Goal: Task Accomplishment & Management: Use online tool/utility

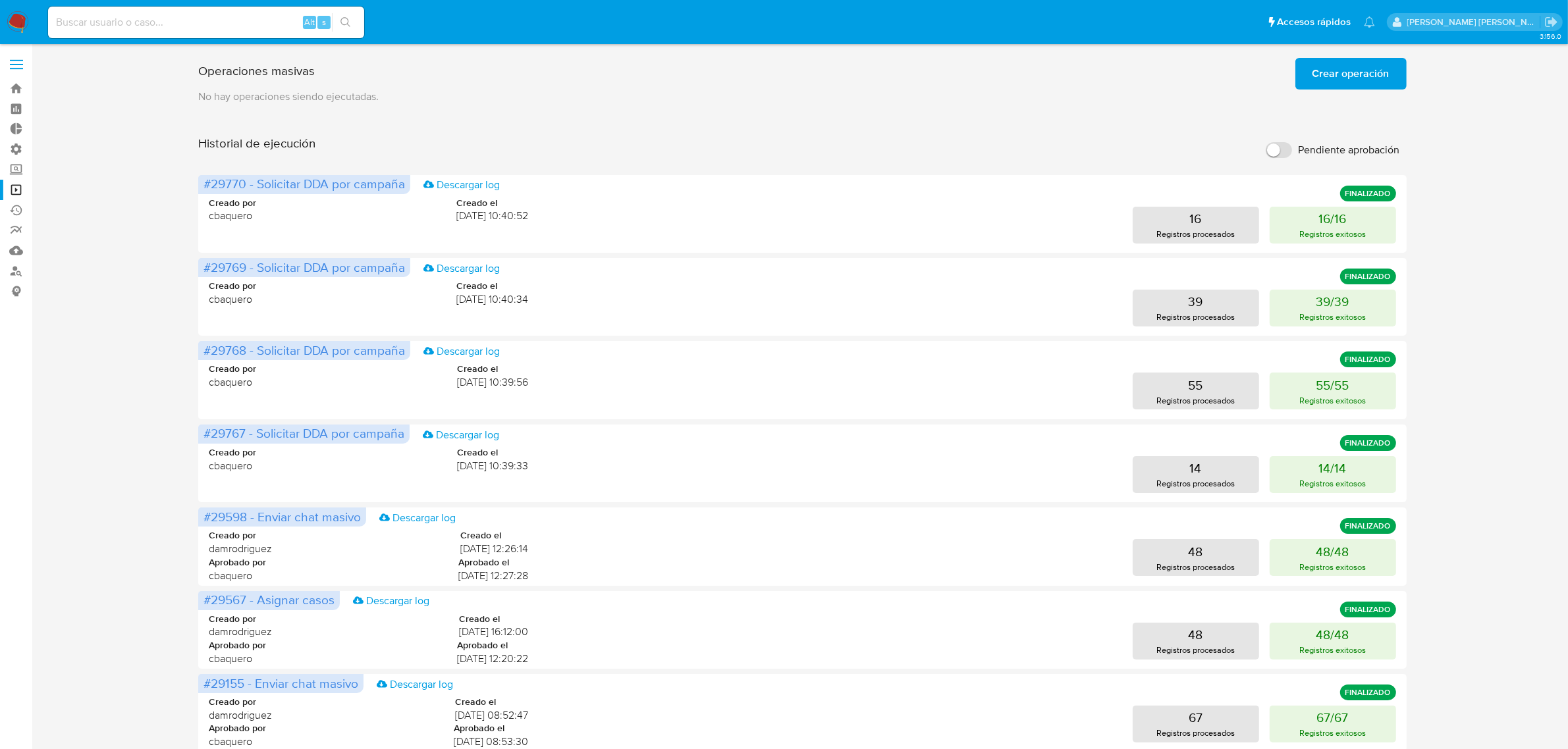
click at [1325, 84] on span "Crear operación" at bounding box center [1351, 74] width 77 height 29
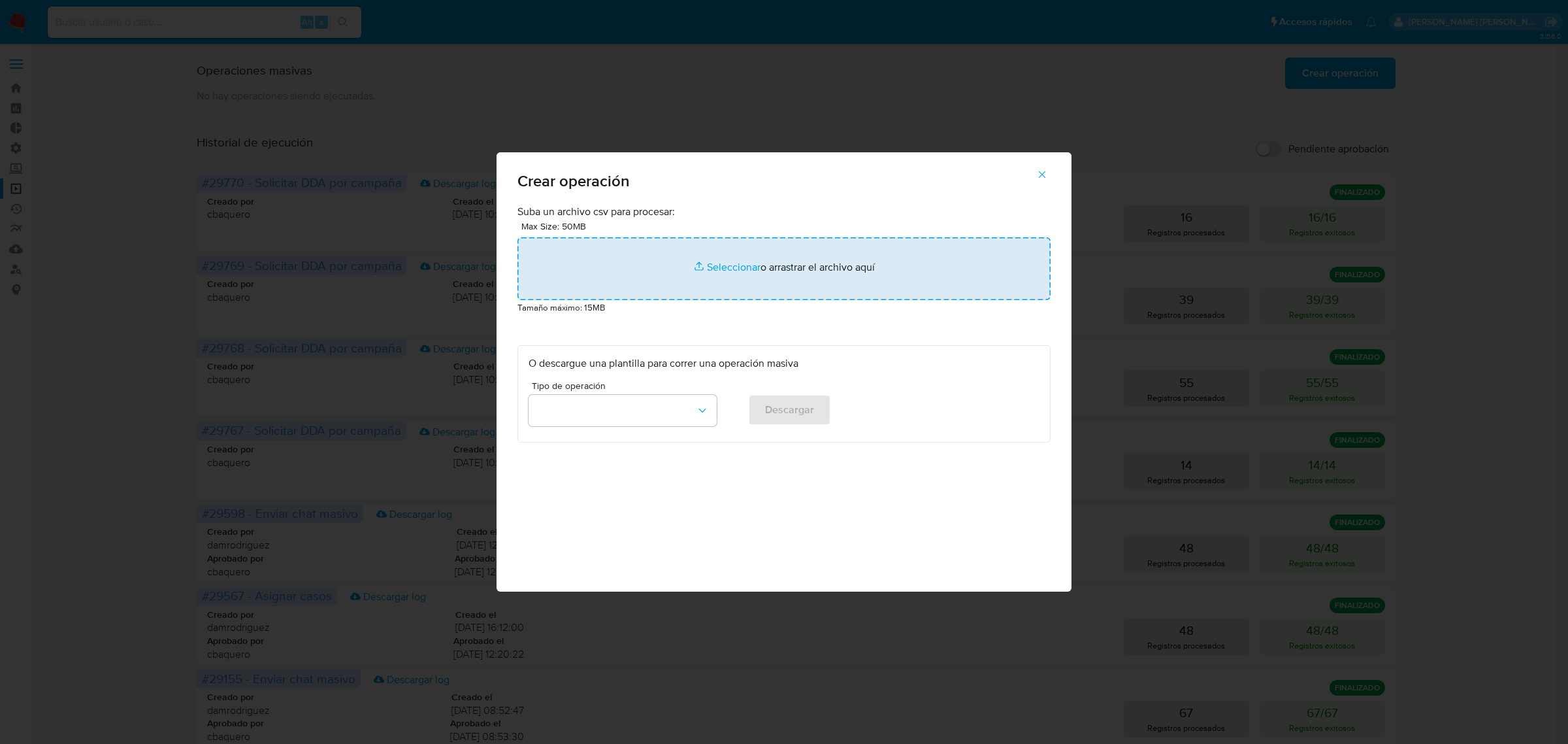
click at [758, 265] on input "file" at bounding box center [784, 268] width 533 height 63
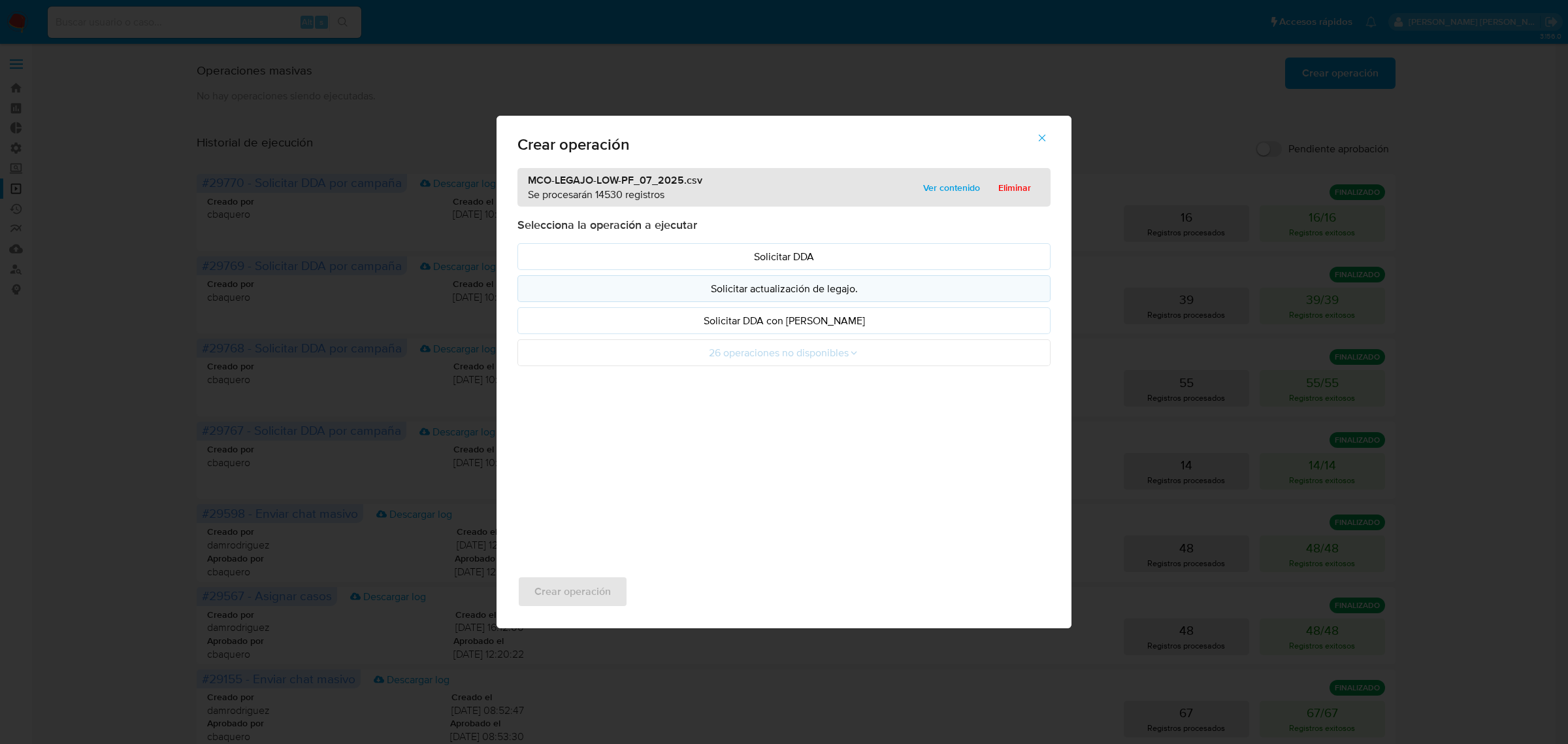
click at [745, 292] on p "Solicitar actualización de legajo." at bounding box center [784, 288] width 511 height 15
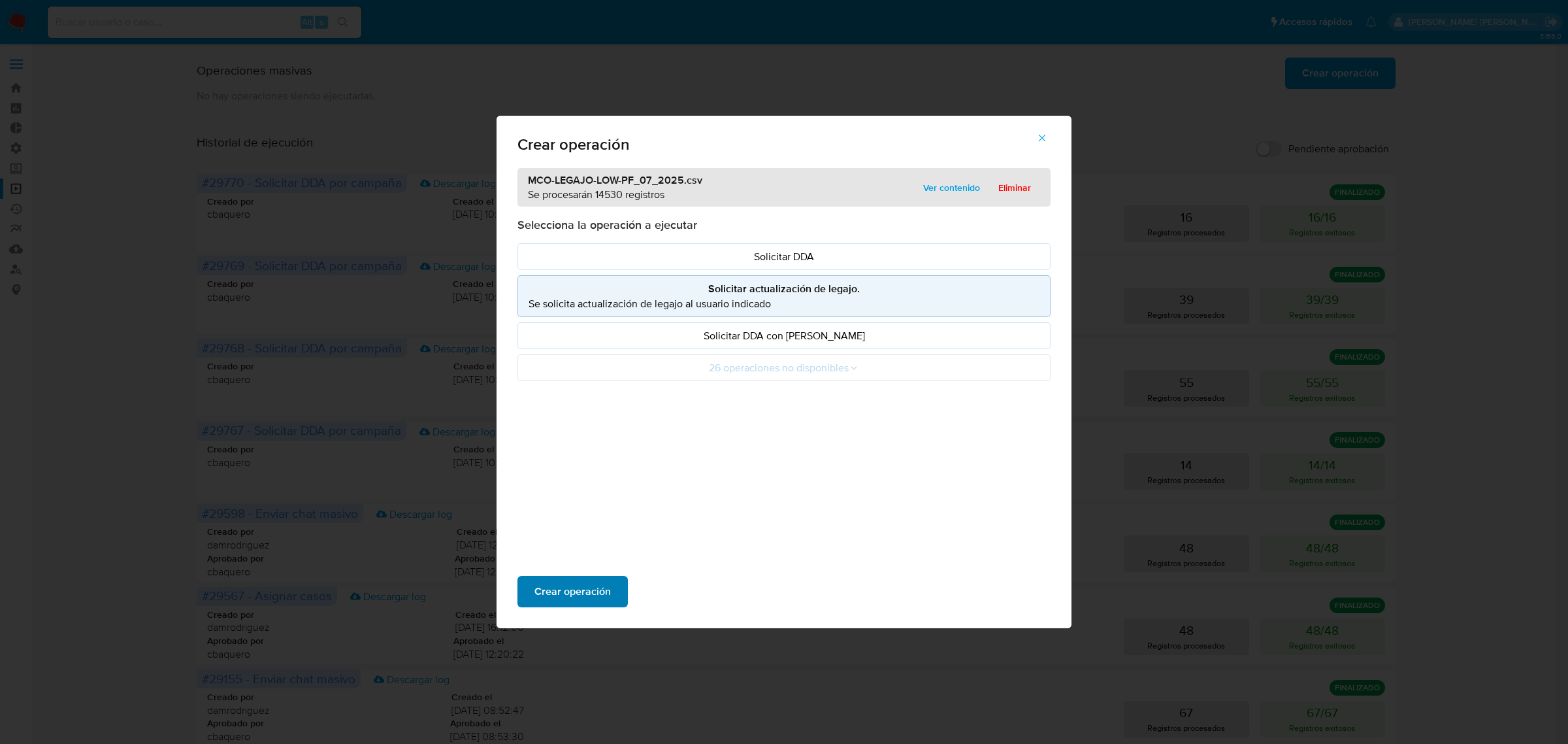
click at [567, 593] on span "Crear operación" at bounding box center [573, 591] width 77 height 29
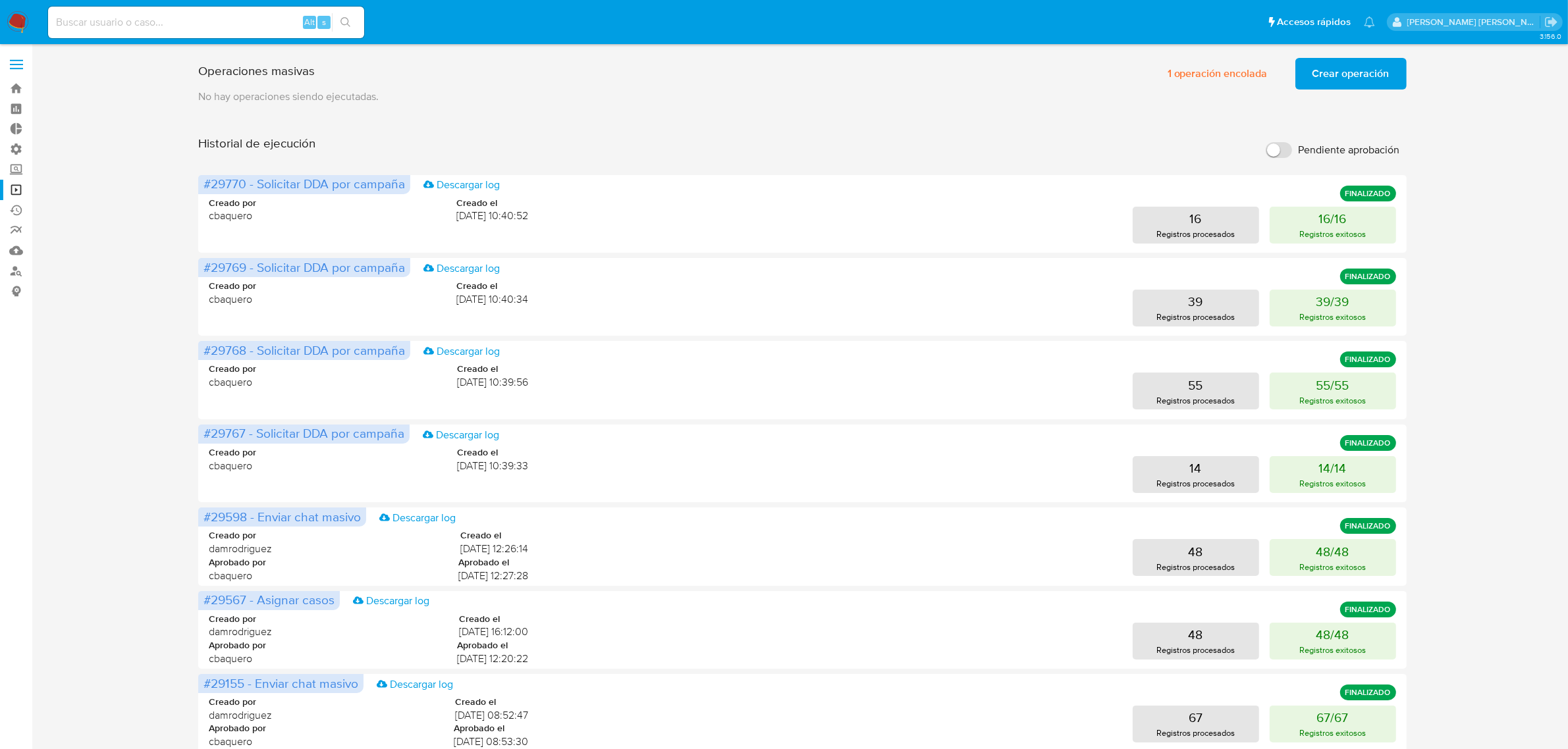
click at [1325, 81] on span "Crear operación" at bounding box center [1351, 74] width 77 height 29
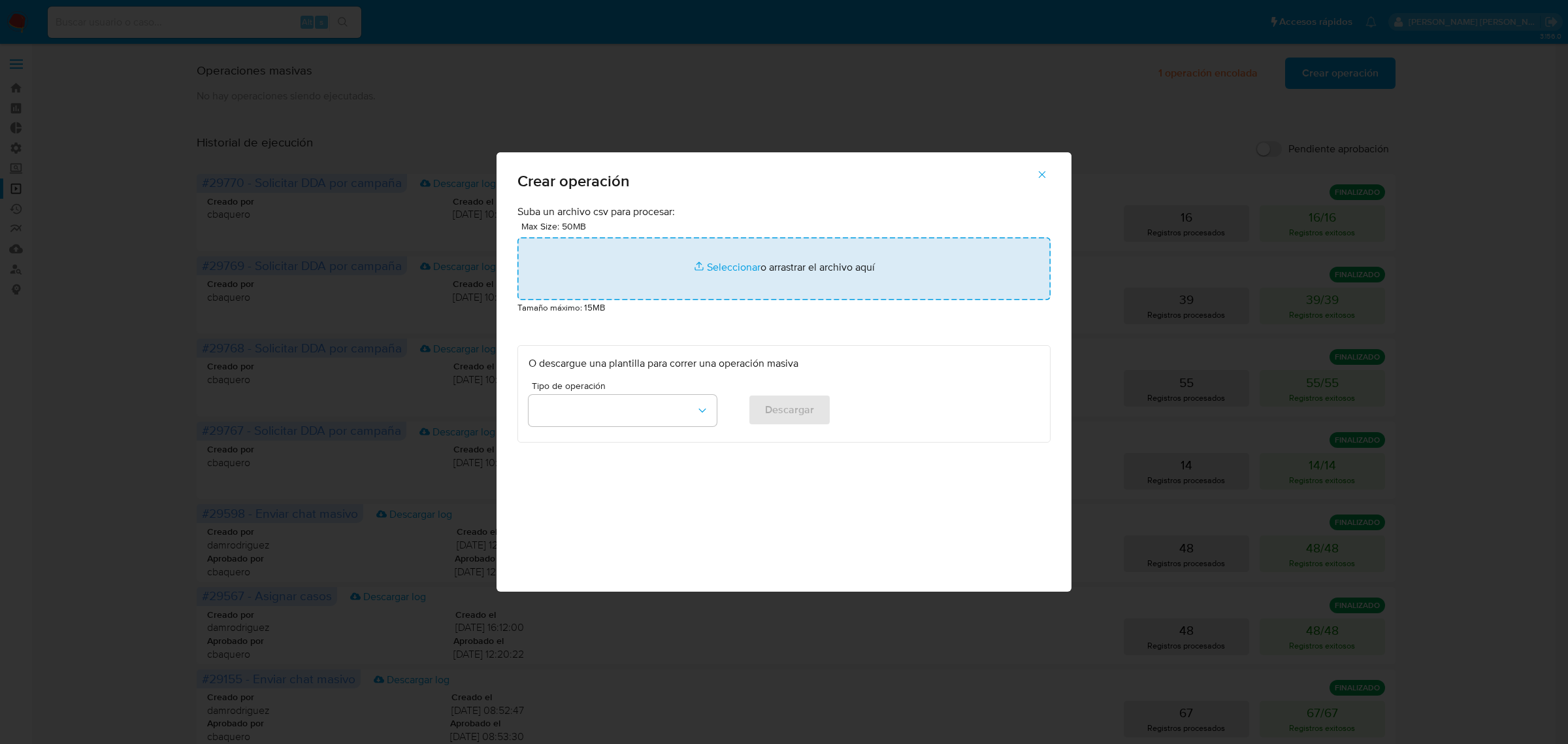
click at [727, 274] on input "file" at bounding box center [784, 268] width 533 height 63
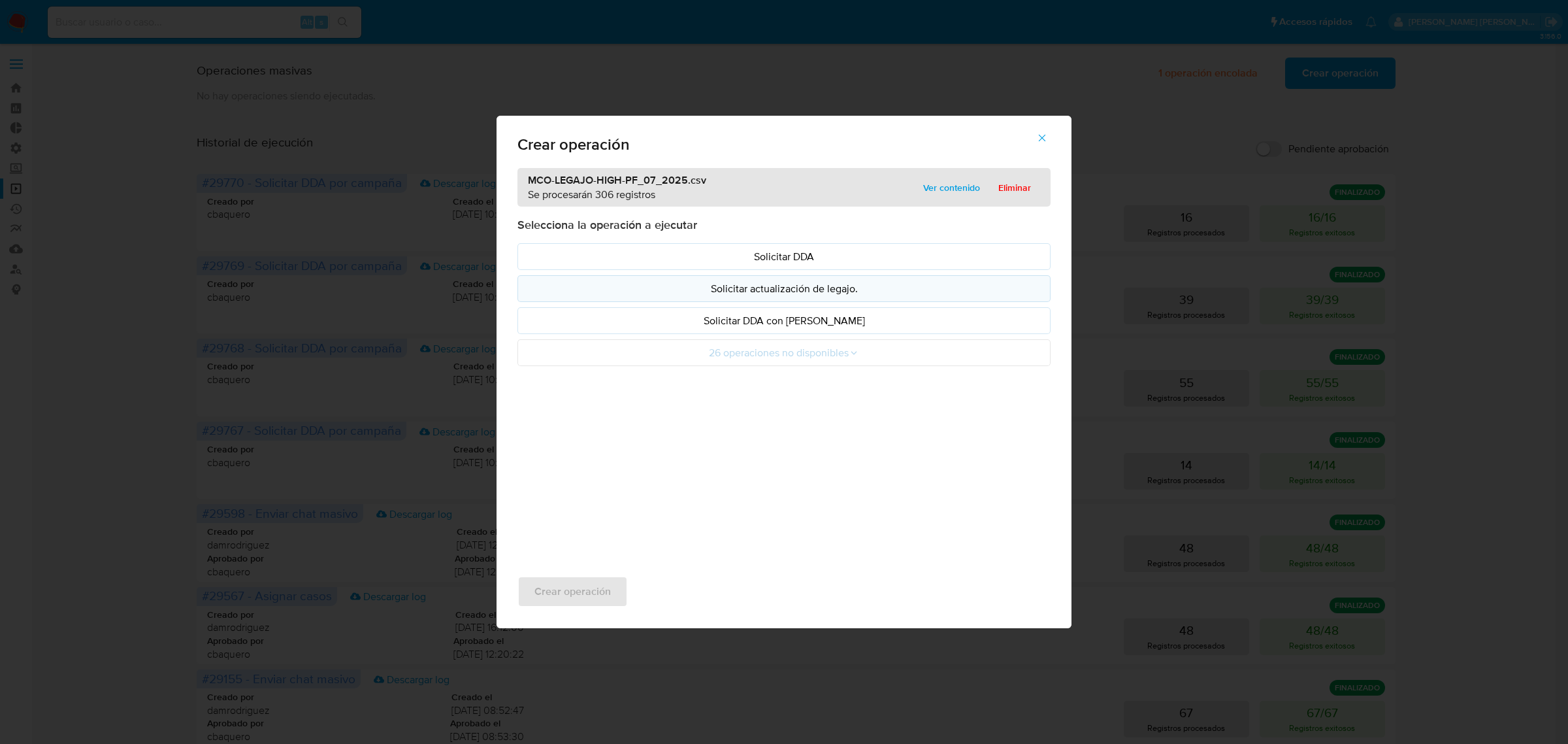
click at [803, 286] on p "Solicitar actualización de legajo." at bounding box center [784, 288] width 511 height 15
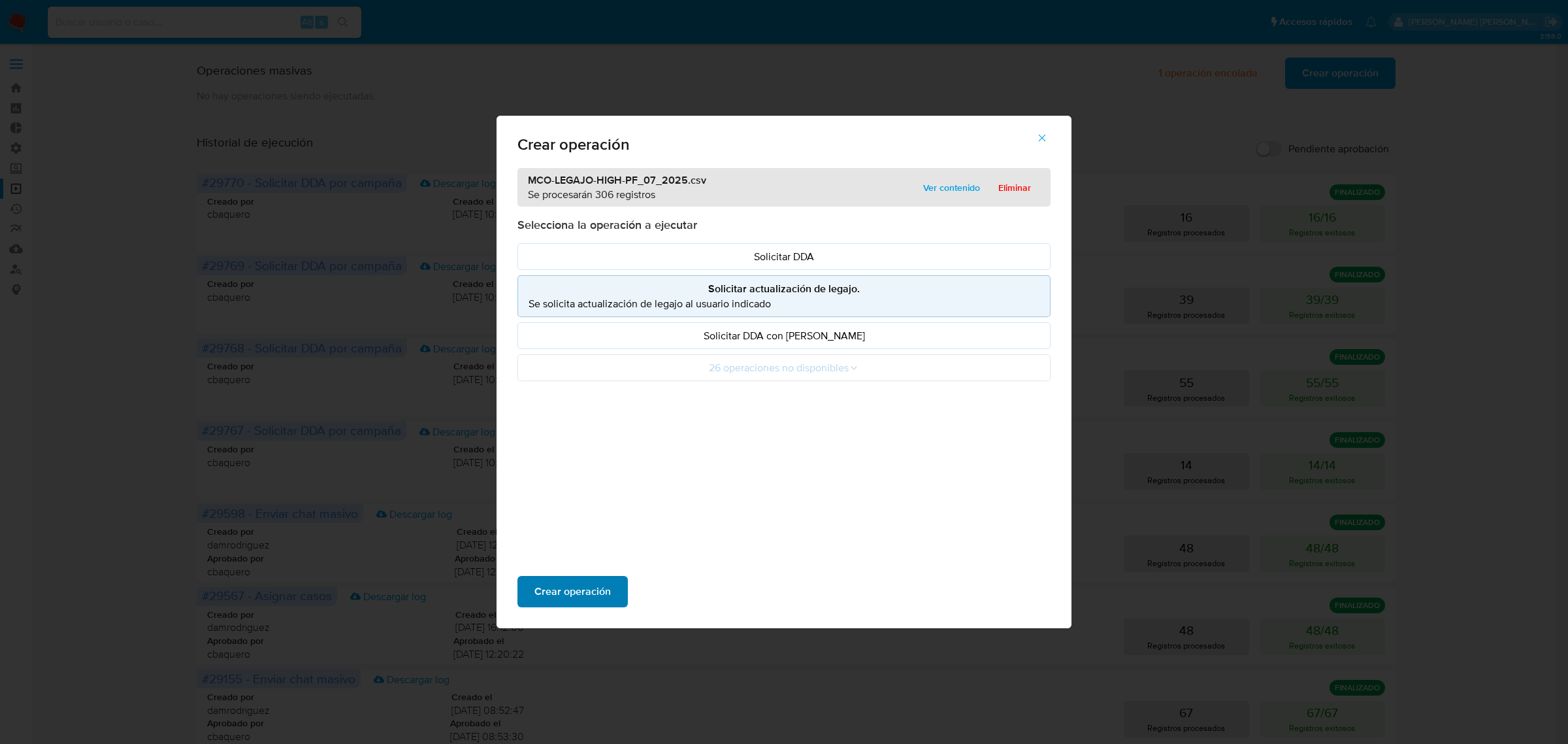
click at [574, 589] on span "Crear operación" at bounding box center [573, 591] width 77 height 29
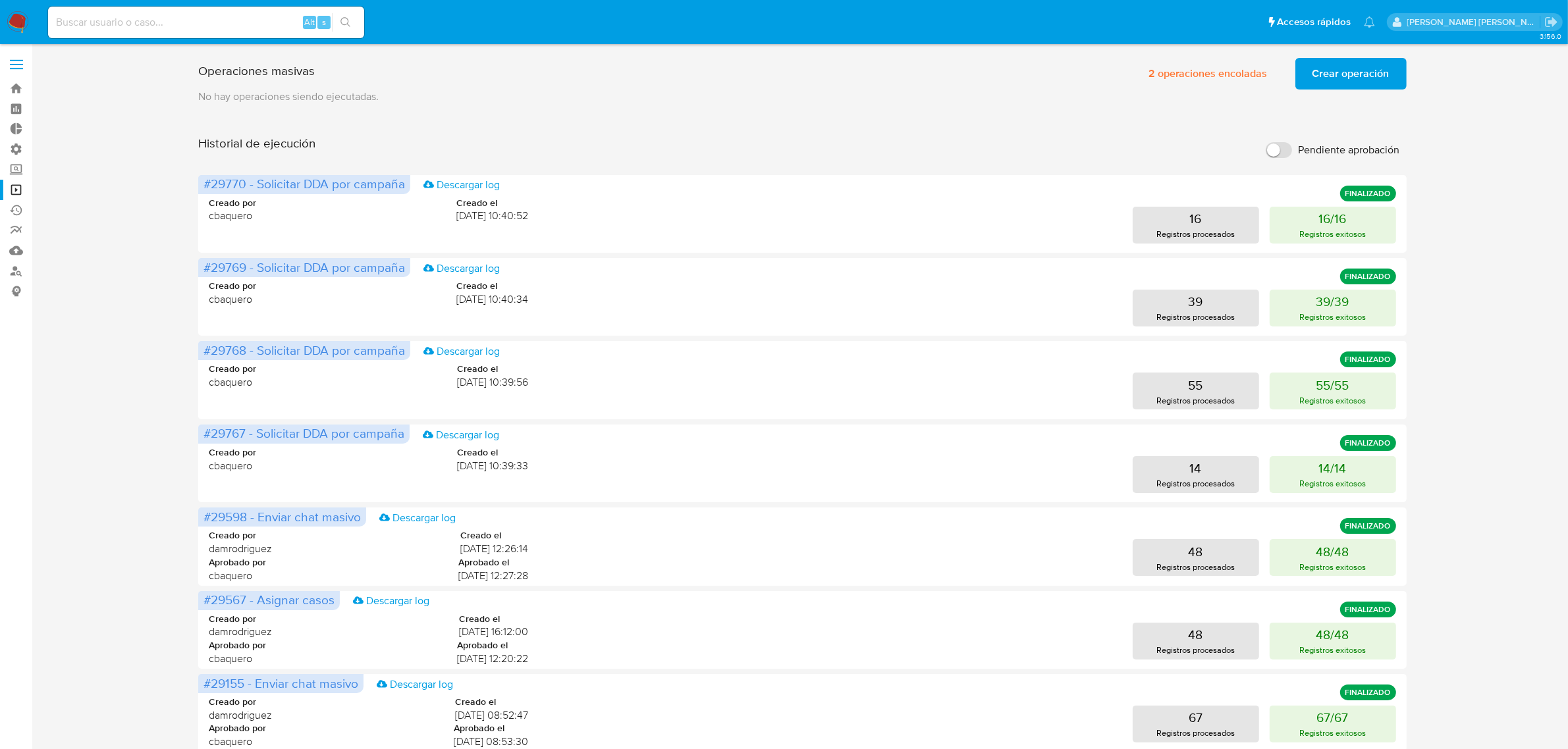
click at [1343, 71] on span "Crear operación" at bounding box center [1351, 74] width 77 height 29
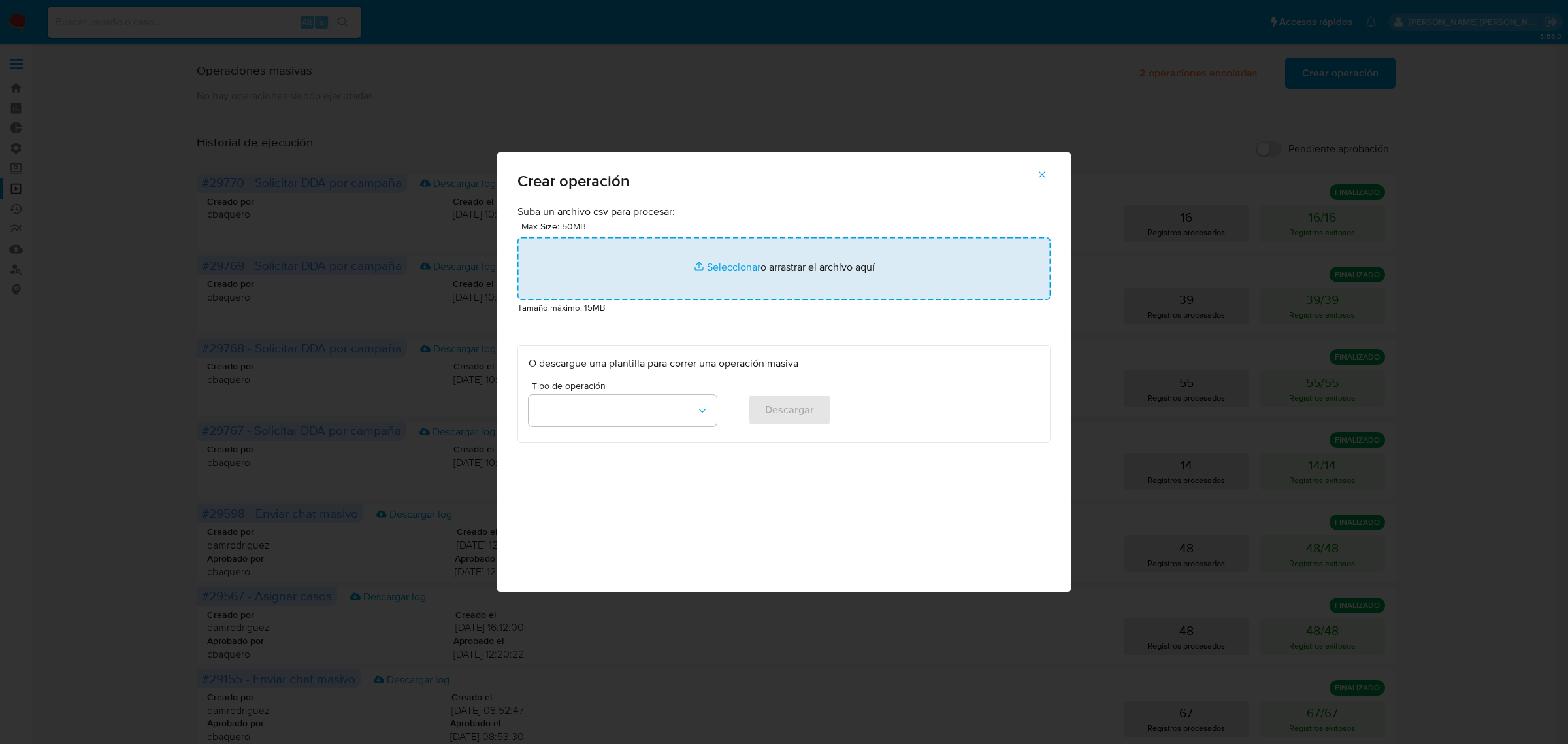
click at [736, 279] on input "file" at bounding box center [784, 268] width 533 height 63
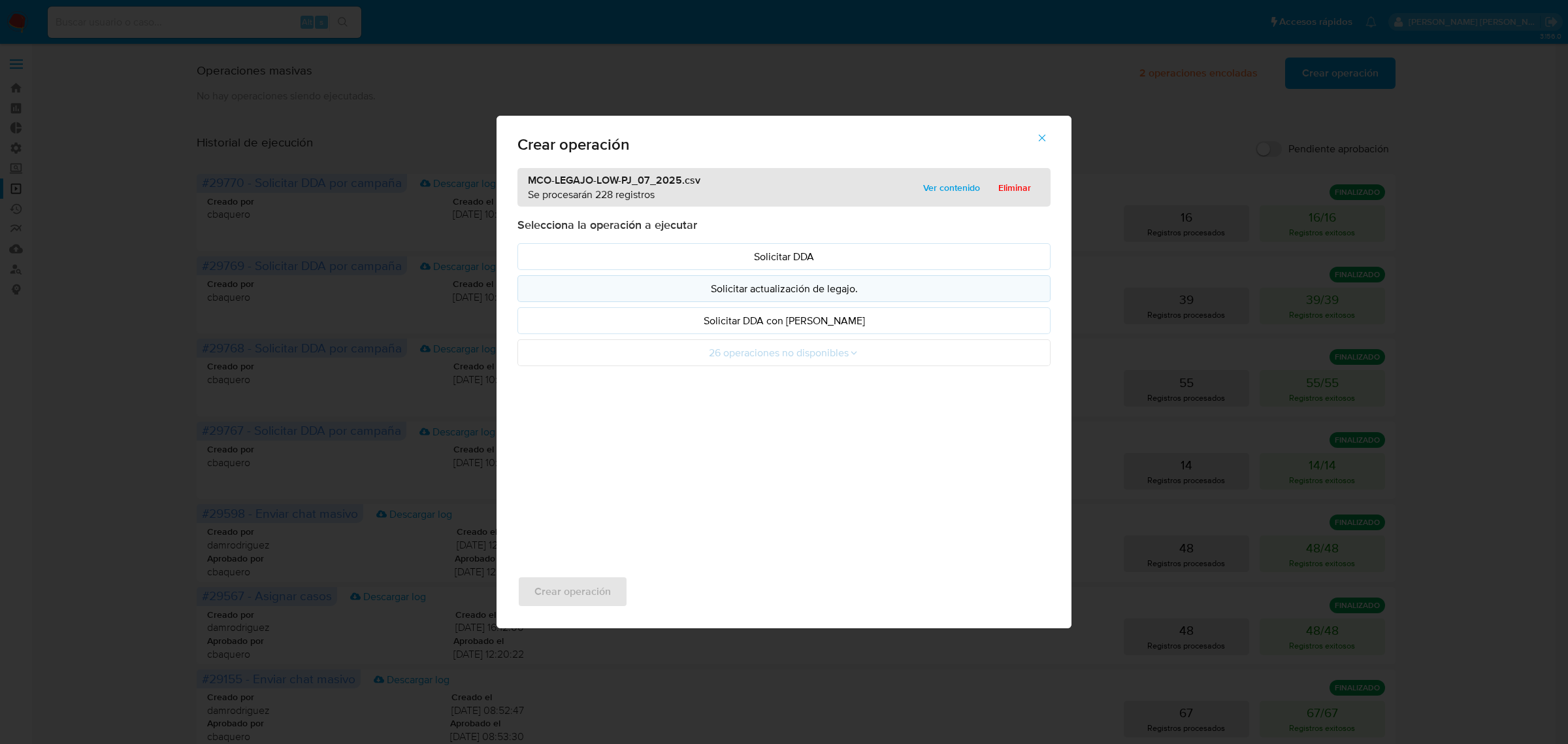
click at [732, 285] on p "Solicitar actualización de legajo." at bounding box center [784, 288] width 511 height 15
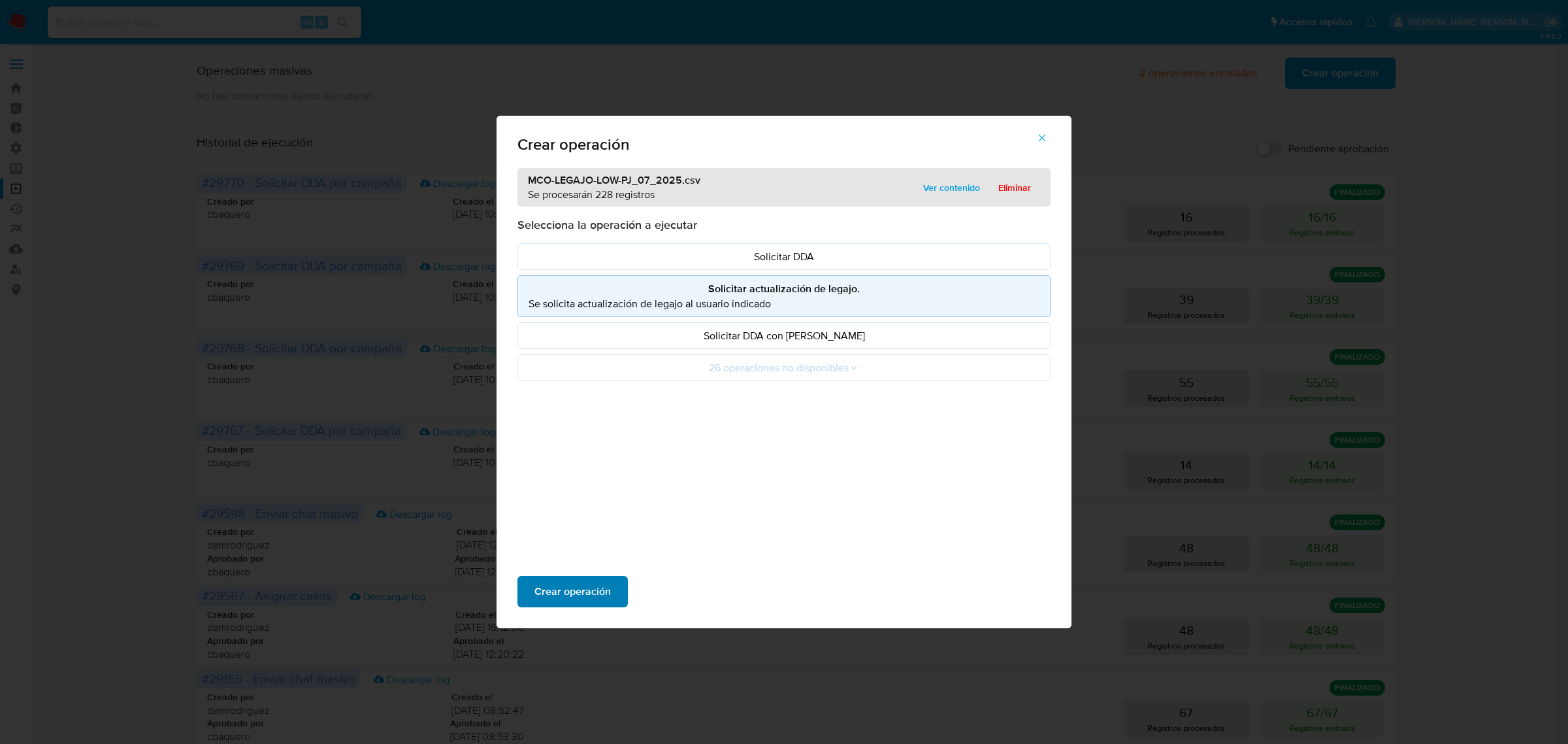
click at [543, 599] on span "Crear operación" at bounding box center [573, 591] width 77 height 29
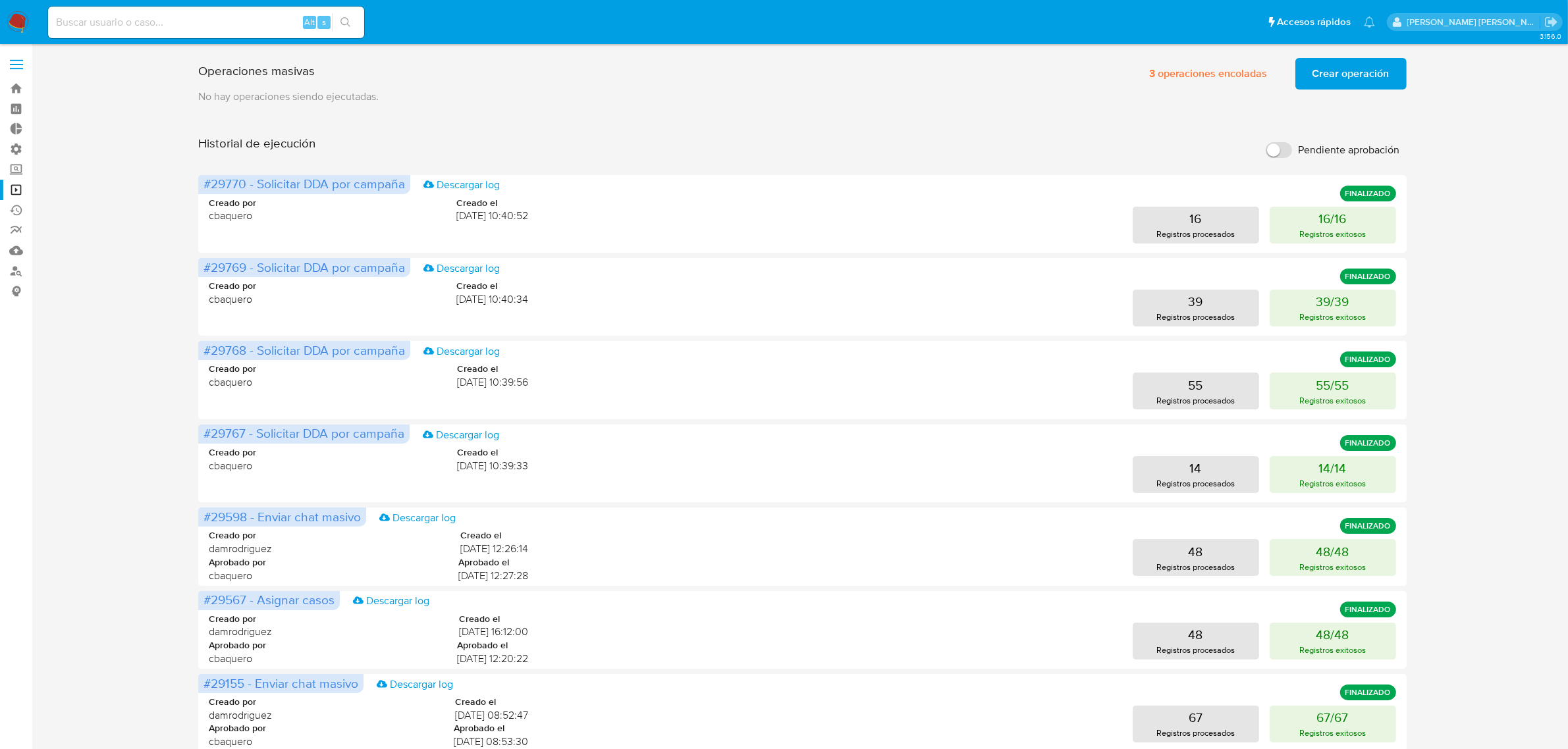
click at [1396, 64] on button "Crear operación" at bounding box center [1351, 74] width 111 height 32
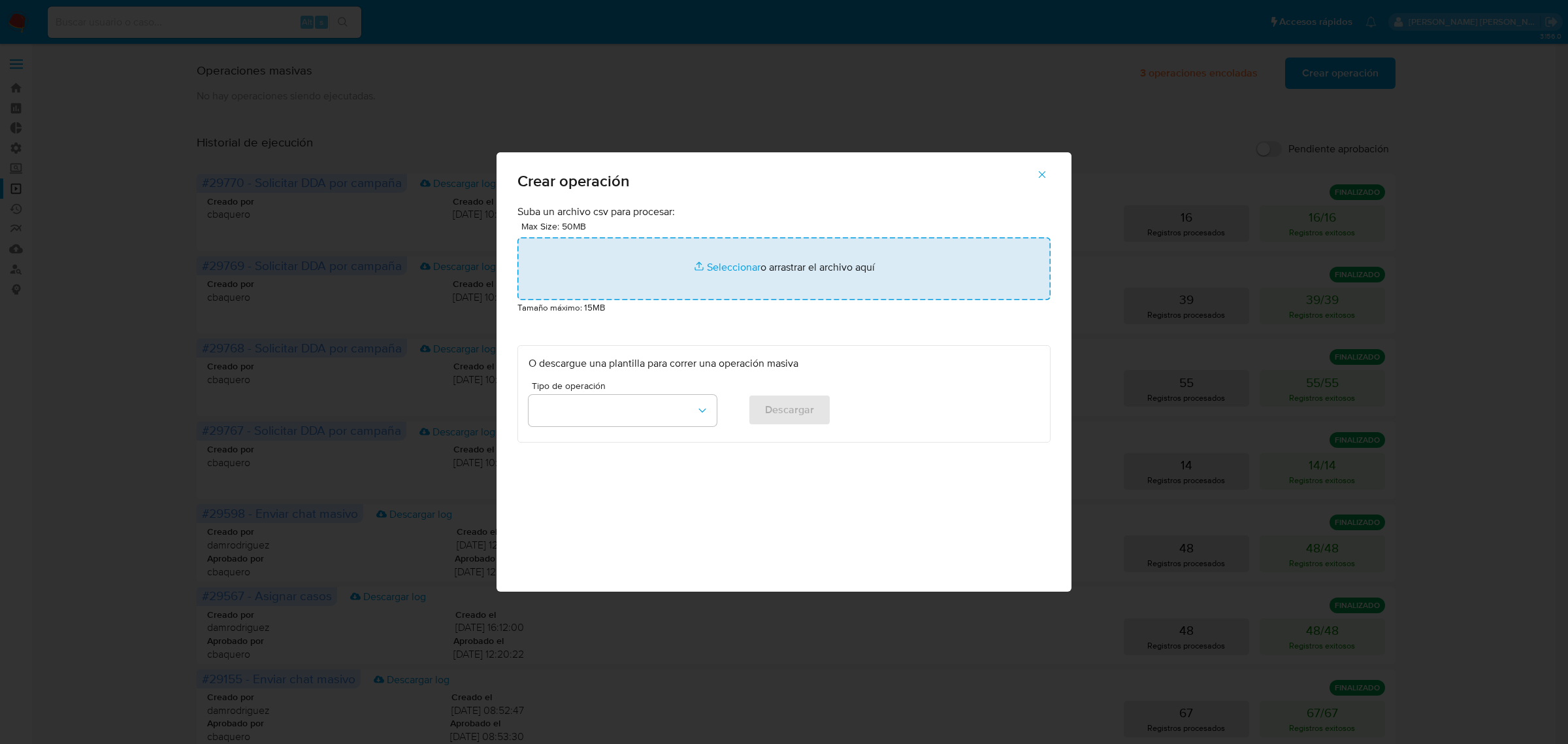
click at [720, 275] on input "file" at bounding box center [784, 268] width 533 height 63
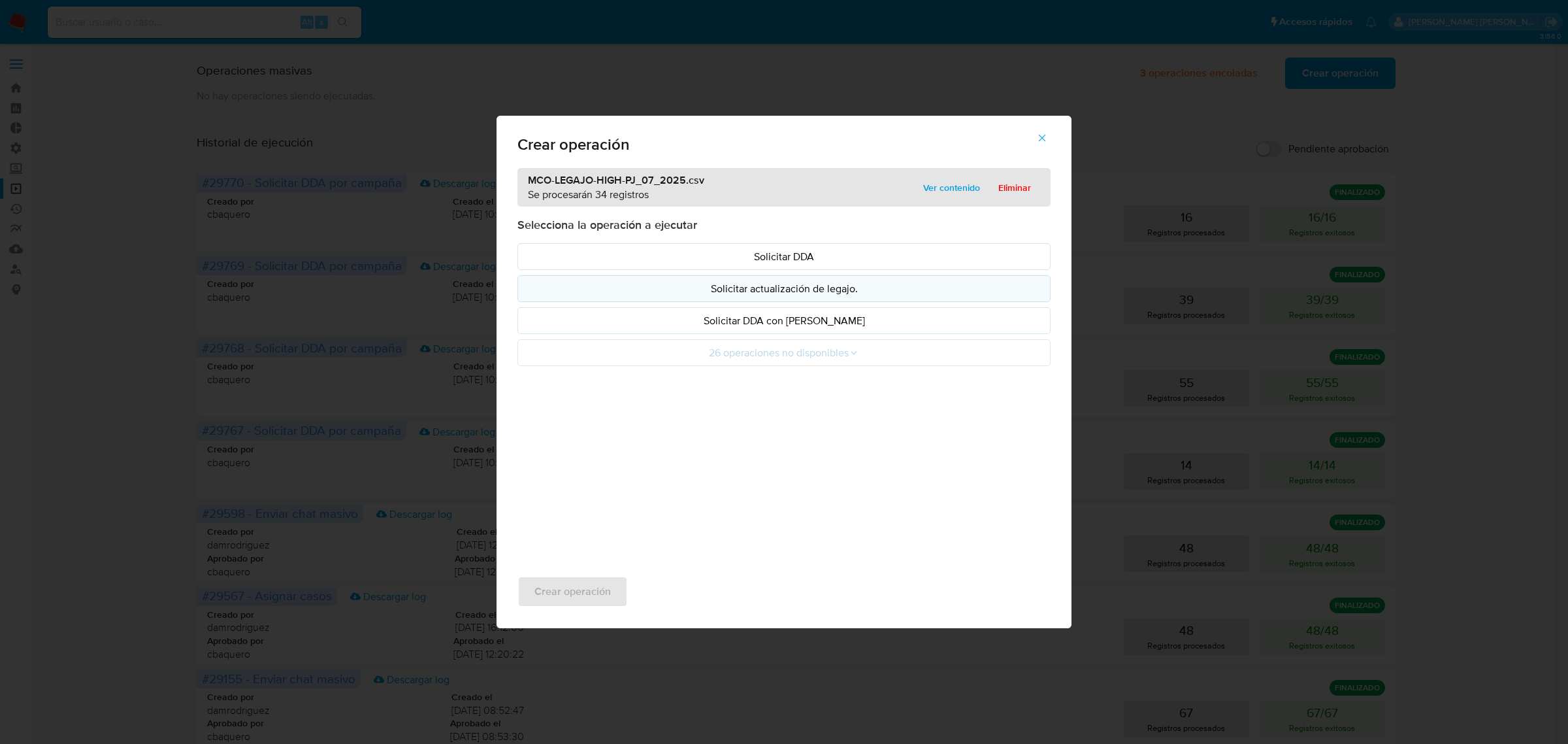
click at [837, 292] on p "Solicitar actualización de legajo." at bounding box center [784, 288] width 511 height 15
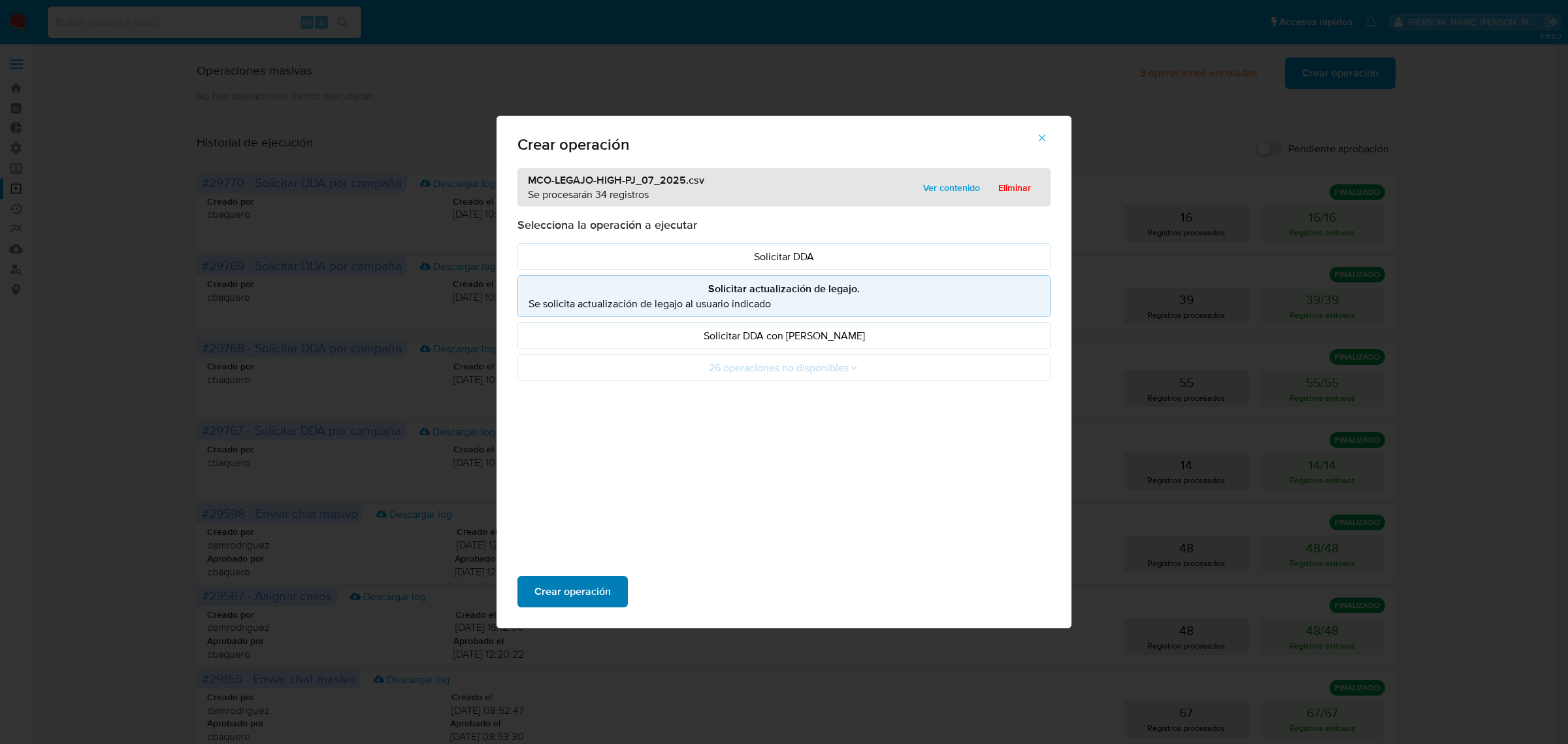
click at [583, 590] on span "Crear operación" at bounding box center [573, 591] width 77 height 29
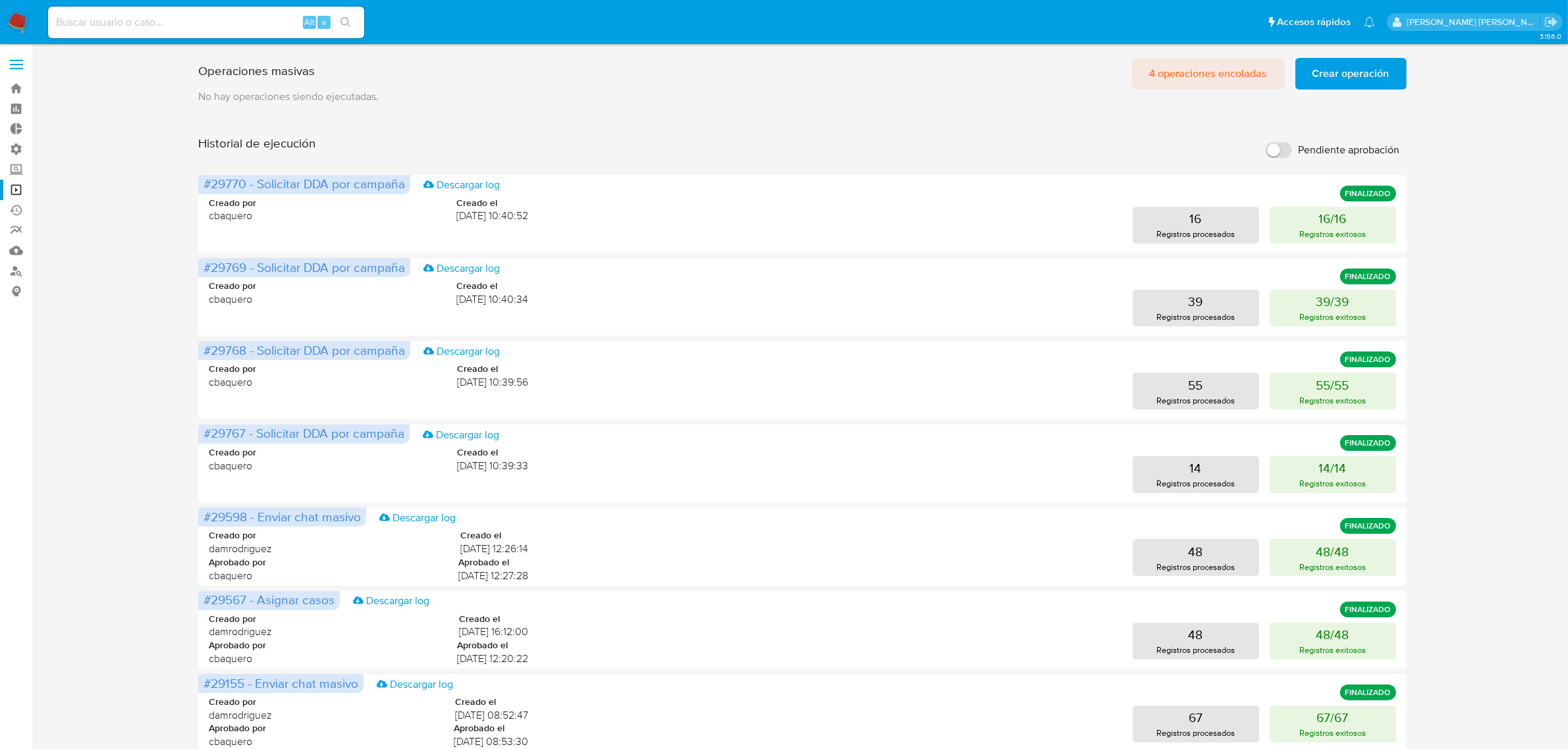
click at [1217, 76] on span "4 operaciones encoladas" at bounding box center [1208, 74] width 118 height 29
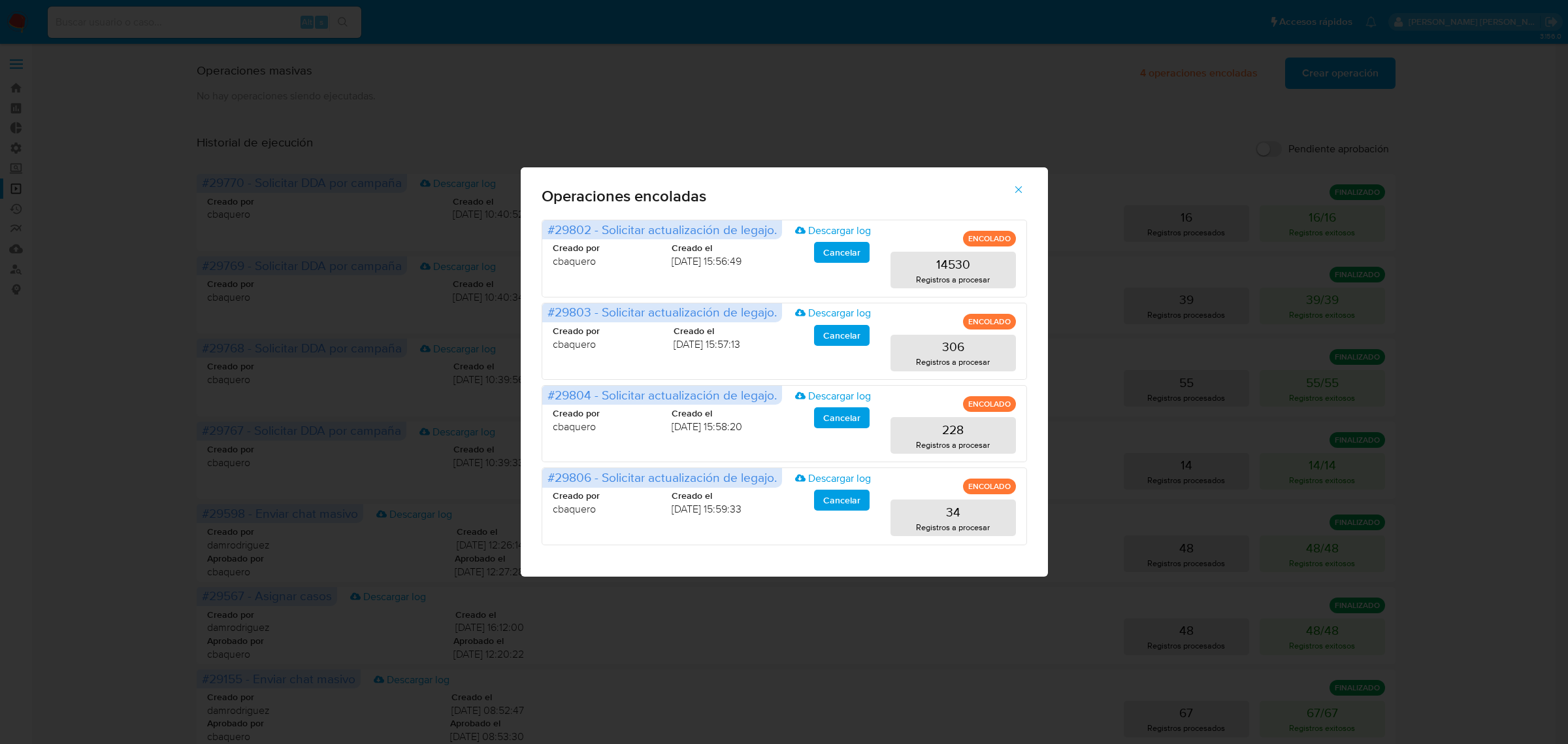
click at [1057, 112] on div "Operaciones encoladas #29802 - Solicitar actualización de legajo. Descargar log…" at bounding box center [784, 372] width 1568 height 744
click at [1019, 185] on icon "button" at bounding box center [1018, 190] width 12 height 12
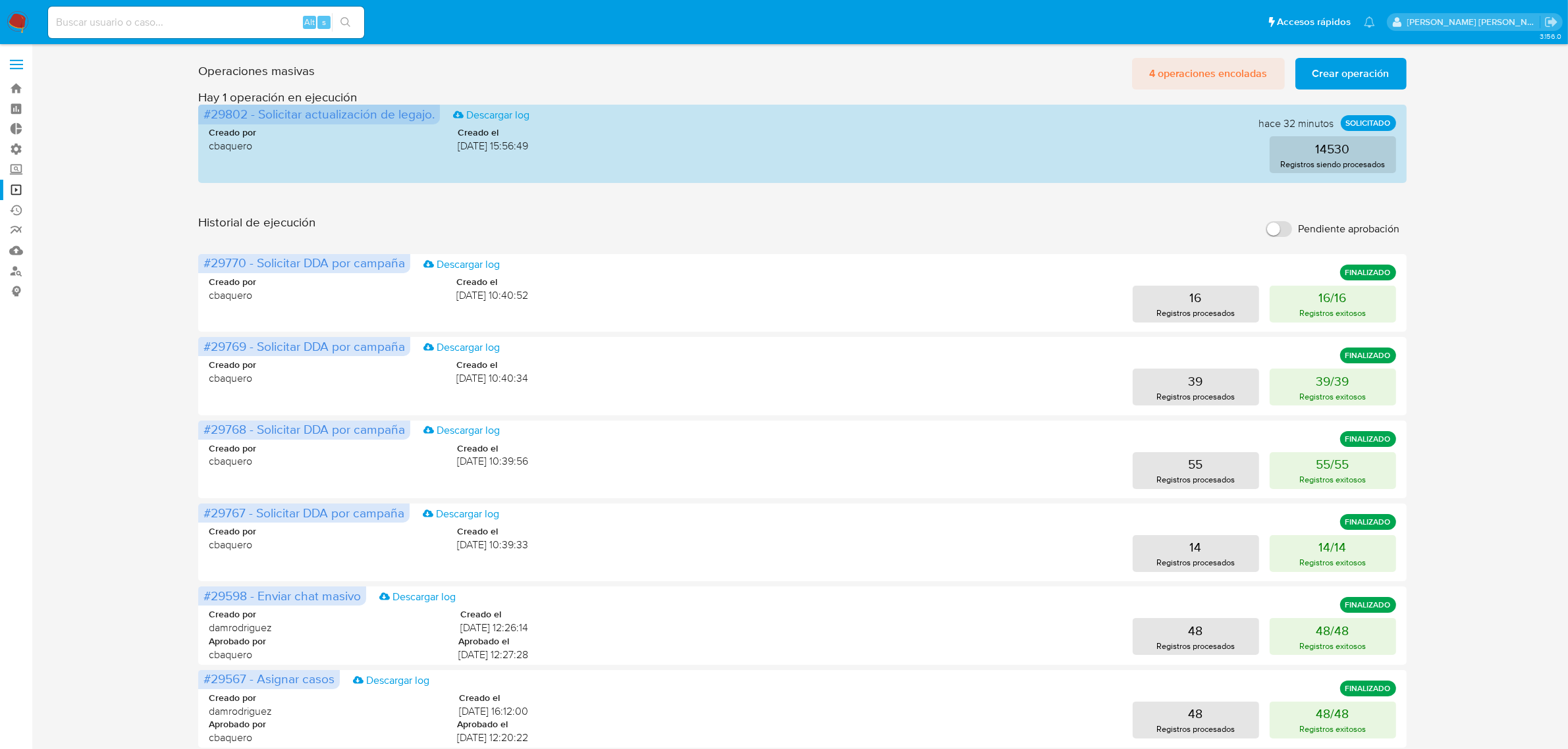
click at [1171, 62] on span "4 operaciones encoladas" at bounding box center [1208, 74] width 118 height 29
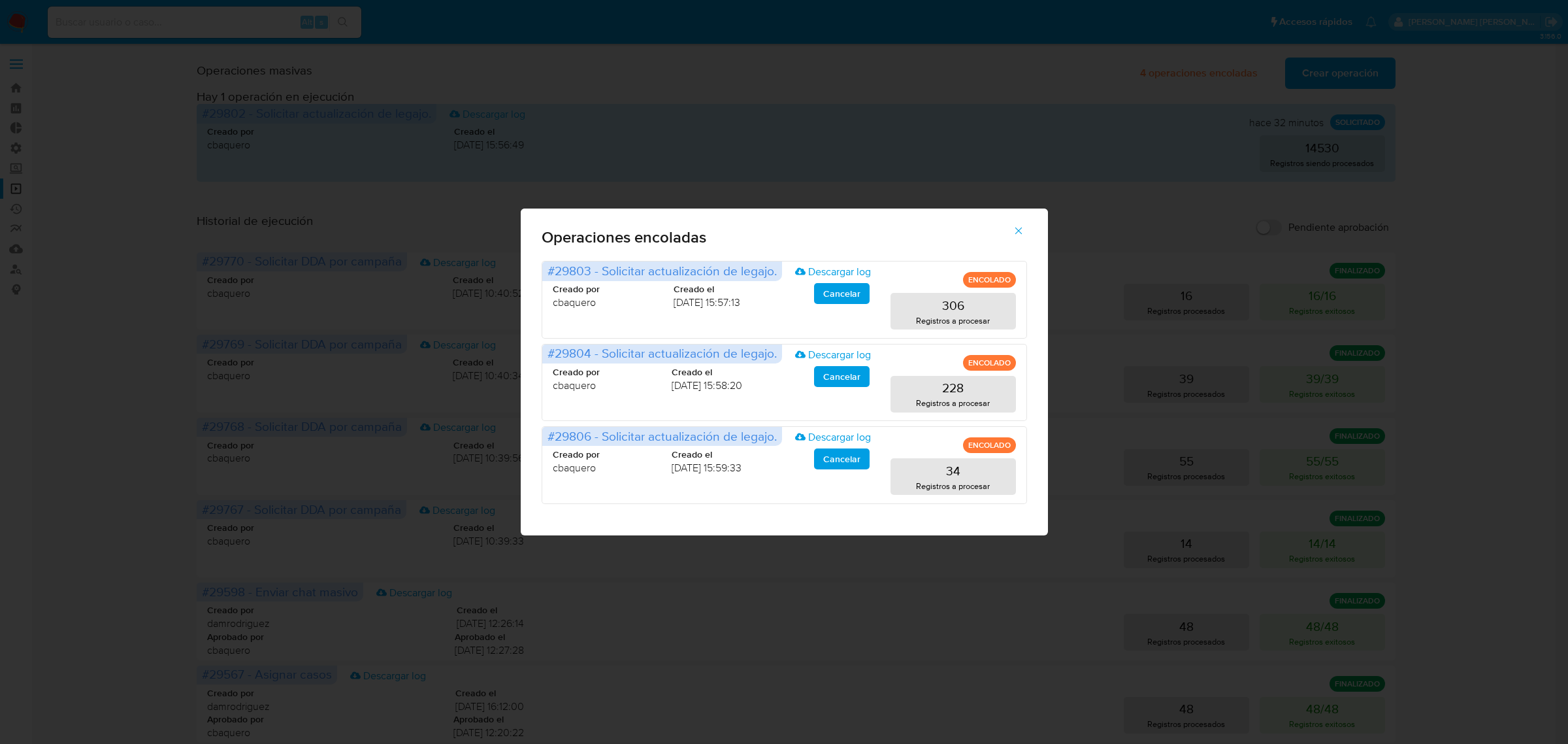
click at [1016, 235] on icon "button" at bounding box center [1018, 231] width 12 height 12
